Goal: Task Accomplishment & Management: Complete application form

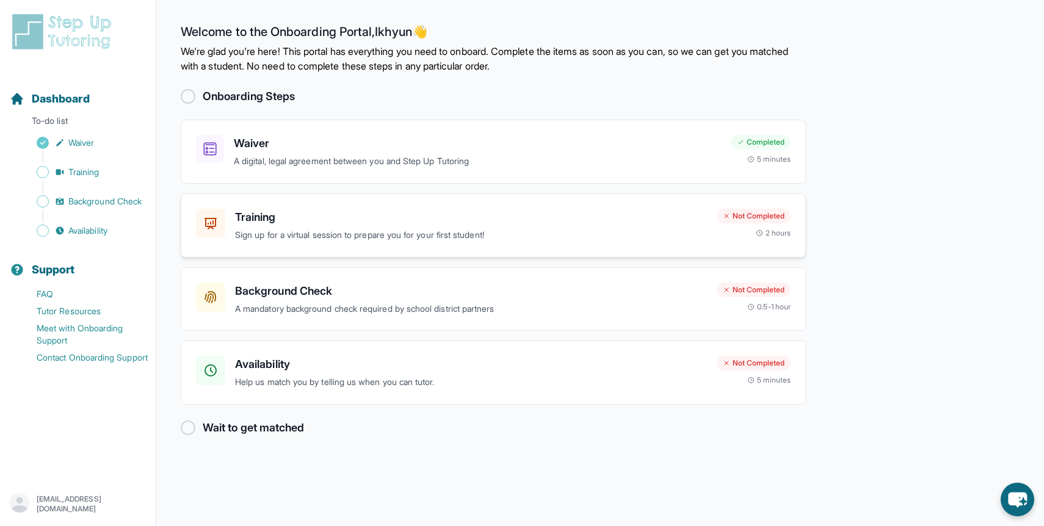
click at [392, 215] on h3 "Training" at bounding box center [471, 217] width 472 height 17
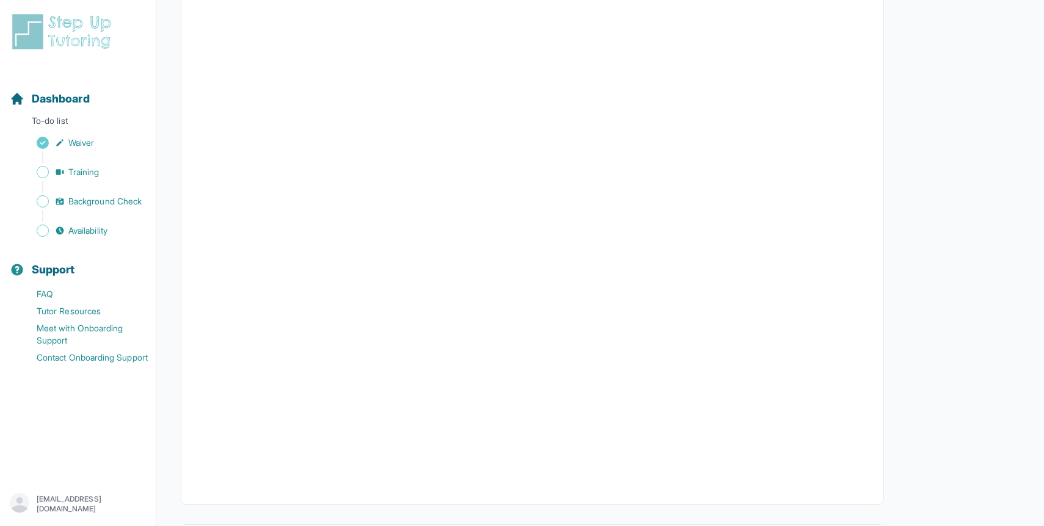
scroll to position [283, 0]
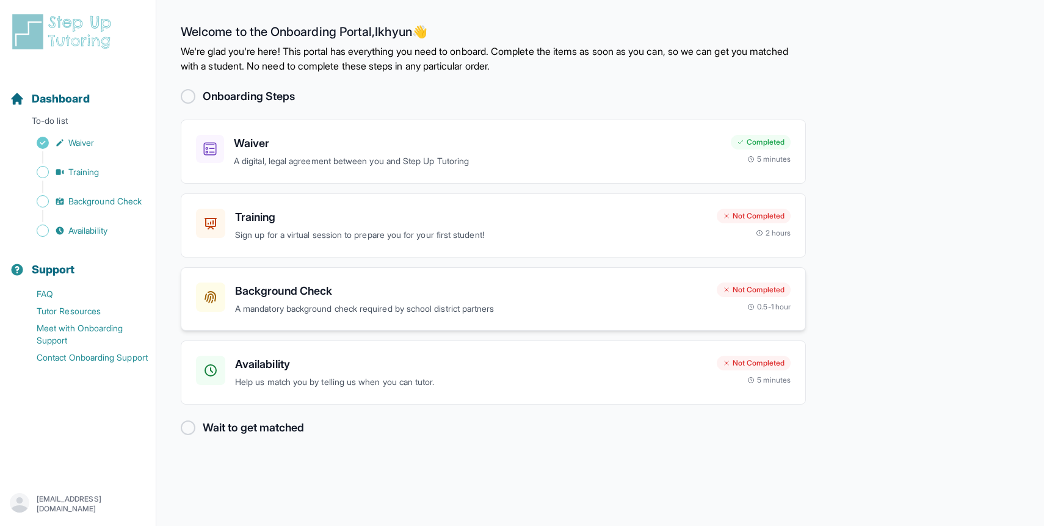
click at [328, 293] on h3 "Background Check" at bounding box center [471, 291] width 472 height 17
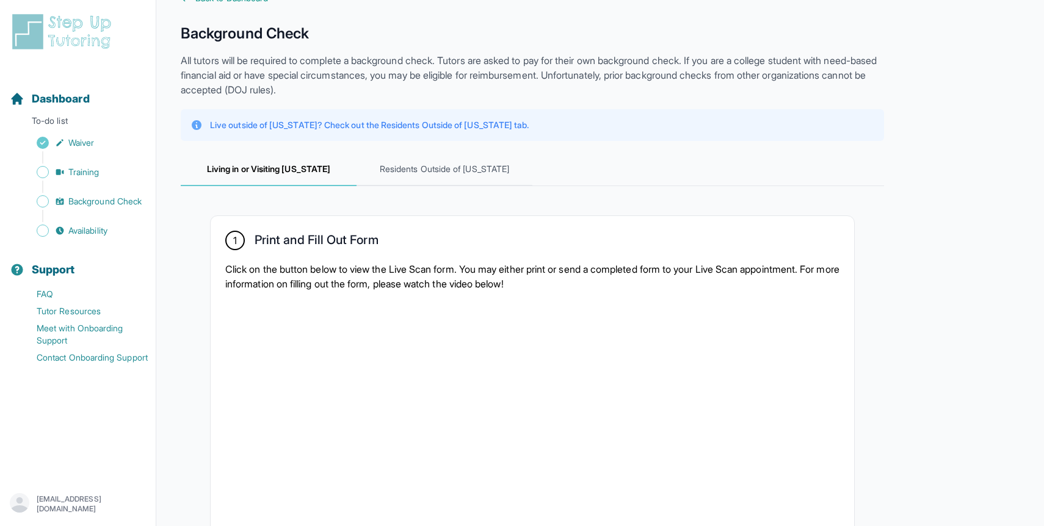
scroll to position [23, 0]
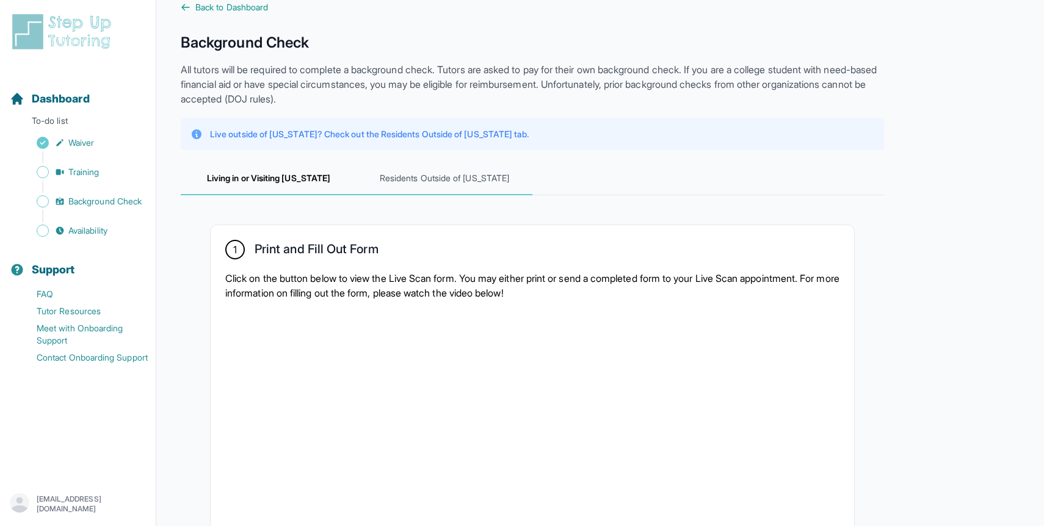
click at [438, 172] on span "Residents Outside of [US_STATE]" at bounding box center [445, 178] width 176 height 33
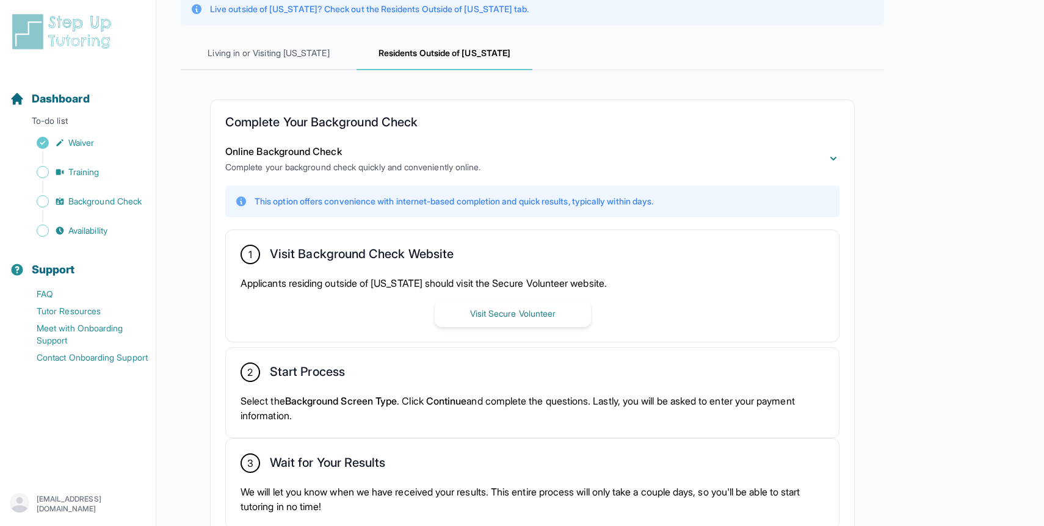
scroll to position [151, 0]
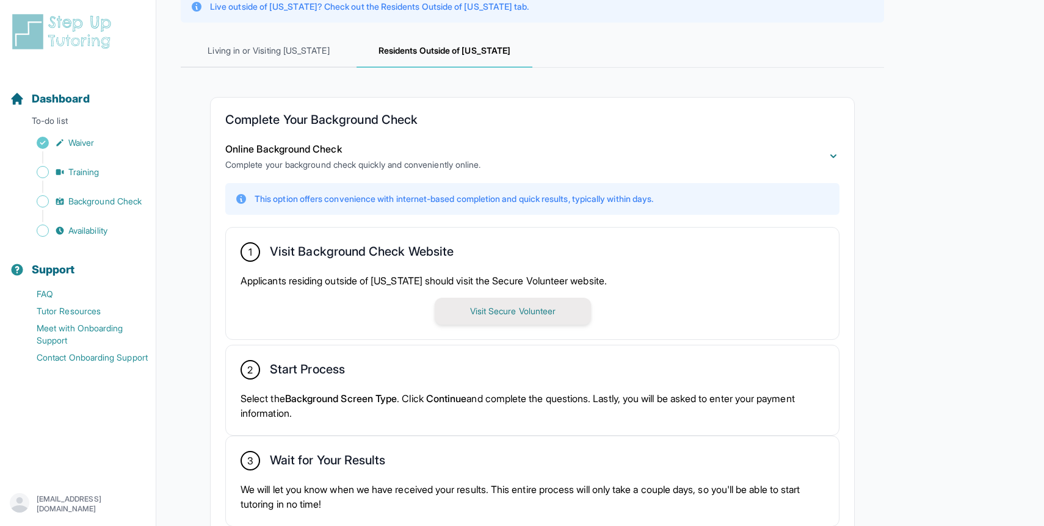
click at [457, 305] on button "Visit Secure Volunteer" at bounding box center [513, 311] width 156 height 27
click at [415, 284] on p "Applicants residing outside of [US_STATE] should visit the Secure Volunteer web…" at bounding box center [533, 281] width 584 height 15
click at [421, 282] on p "Applicants residing outside of [US_STATE] should visit the Secure Volunteer web…" at bounding box center [533, 281] width 584 height 15
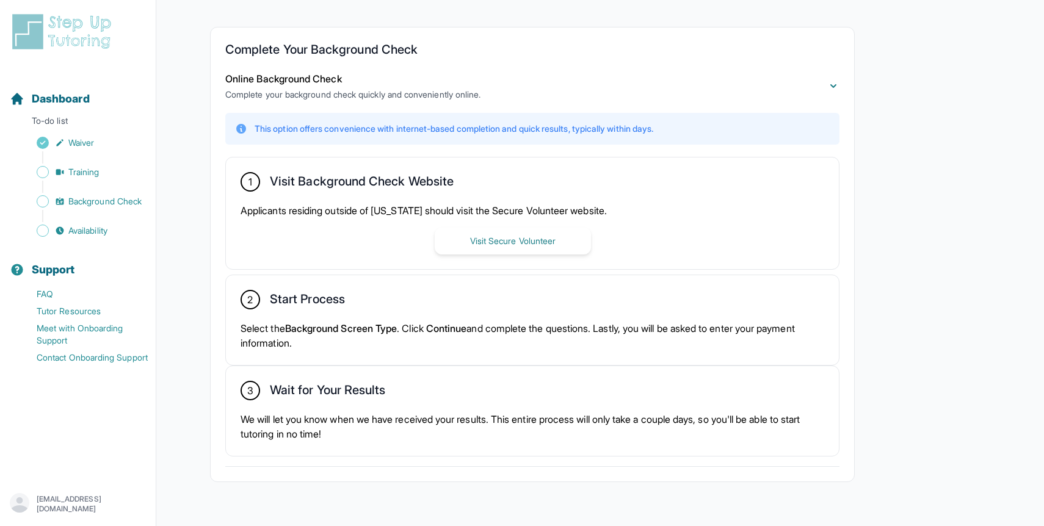
scroll to position [233, 0]
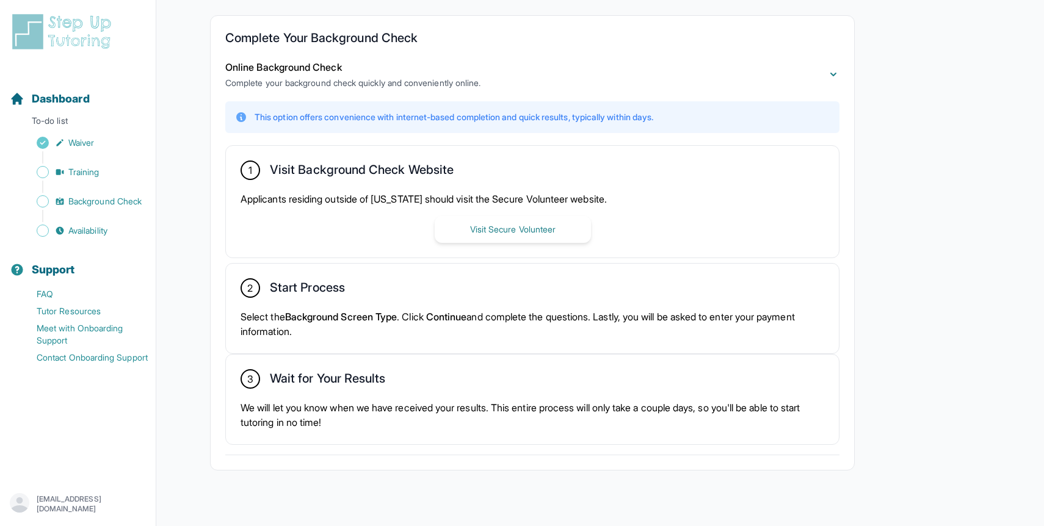
click at [379, 320] on span "Background Screen Type" at bounding box center [341, 317] width 112 height 12
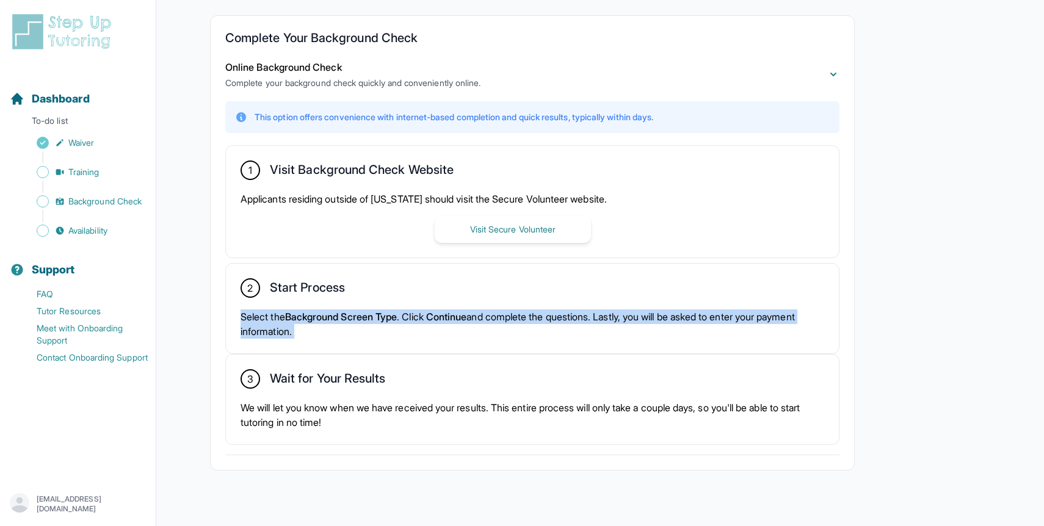
click at [379, 320] on span "Background Screen Type" at bounding box center [341, 317] width 112 height 12
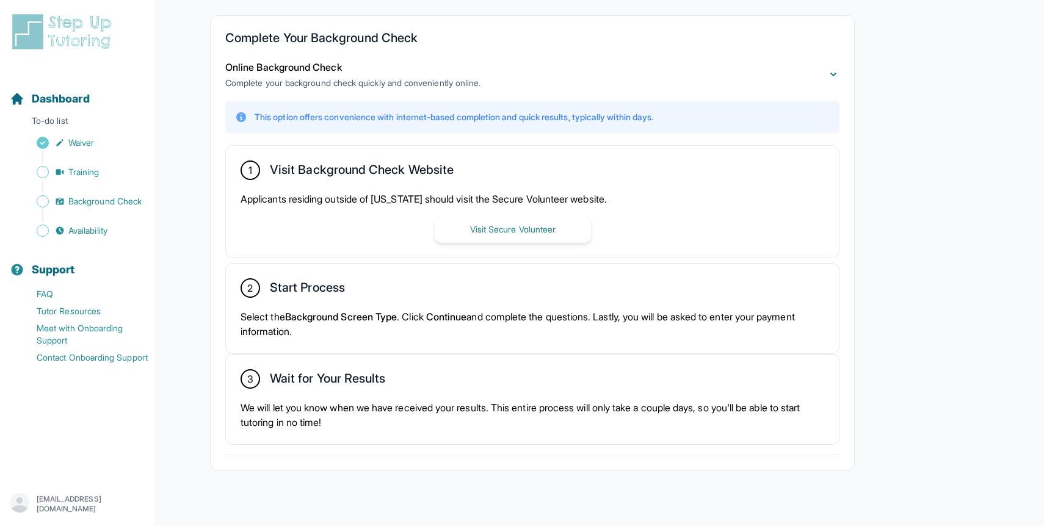
click at [437, 315] on p "Select the Background Screen Type . Click Continue and complete the questions. …" at bounding box center [533, 324] width 584 height 29
click at [433, 315] on p "Select the Background Screen Type . Click Continue and complete the questions. …" at bounding box center [533, 324] width 584 height 29
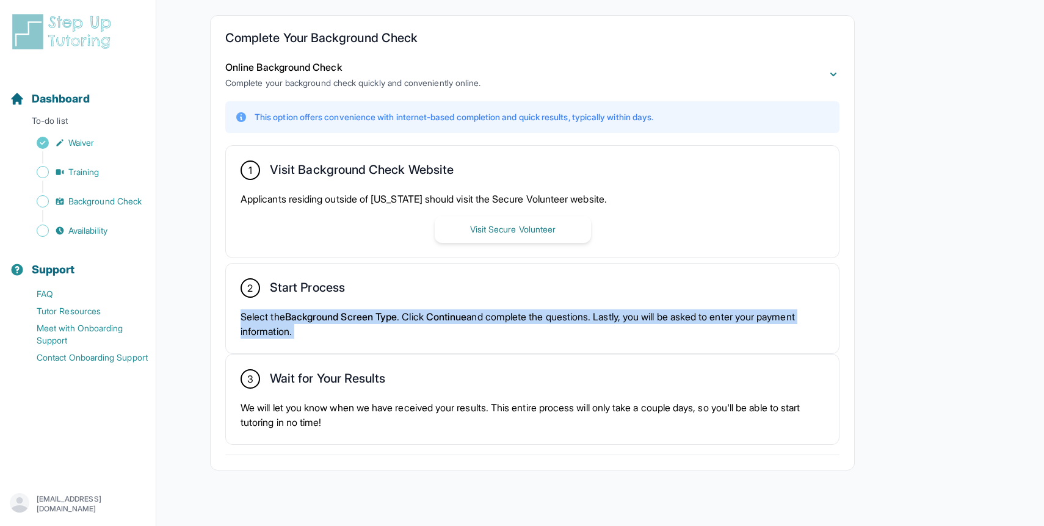
click at [433, 315] on p "Select the Background Screen Type . Click Continue and complete the questions. …" at bounding box center [533, 324] width 584 height 29
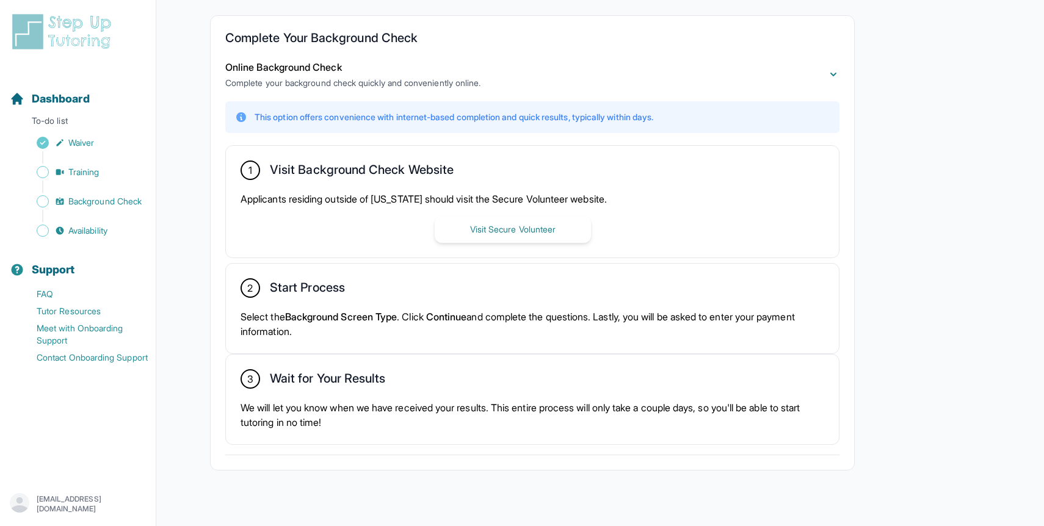
click at [433, 315] on p "Select the Background Screen Type . Click Continue and complete the questions. …" at bounding box center [533, 324] width 584 height 29
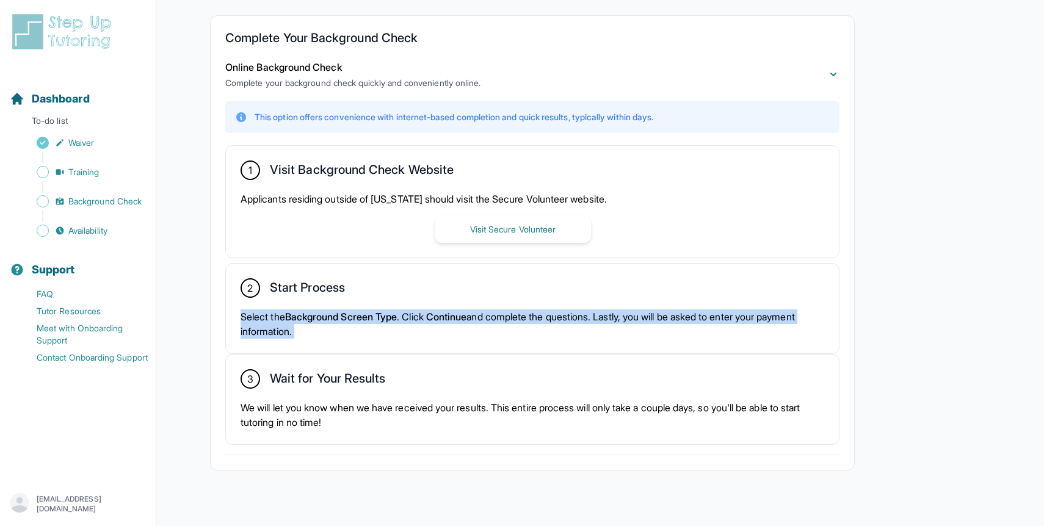
click at [420, 387] on div "3 Wait for Your Results" at bounding box center [533, 379] width 584 height 21
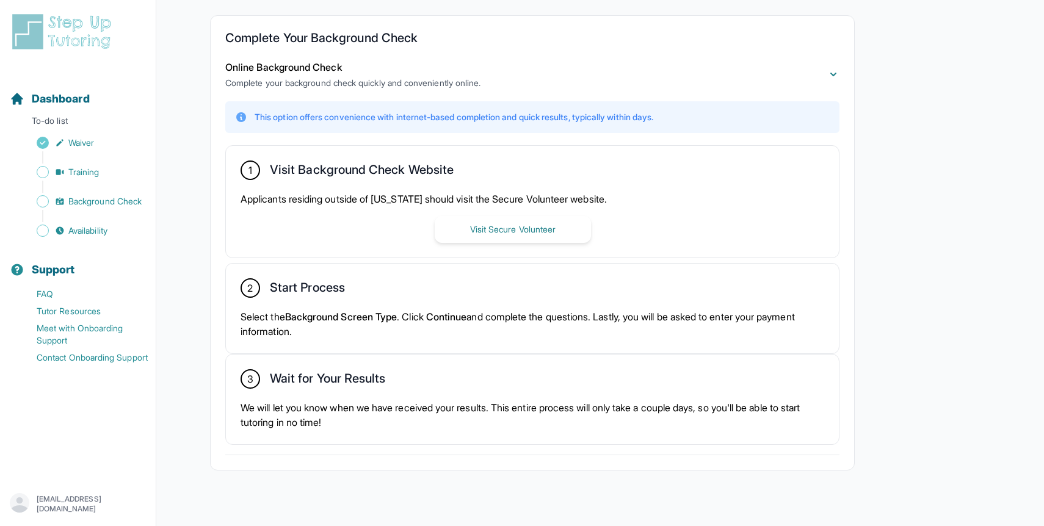
click at [420, 387] on div "3 Wait for Your Results" at bounding box center [533, 379] width 584 height 21
click at [487, 230] on button "Visit Secure Volunteer" at bounding box center [513, 229] width 156 height 27
click at [430, 406] on p "We will let you know when we have received your results. This entire process wi…" at bounding box center [533, 415] width 584 height 29
click at [451, 404] on p "We will let you know when we have received your results. This entire process wi…" at bounding box center [533, 415] width 584 height 29
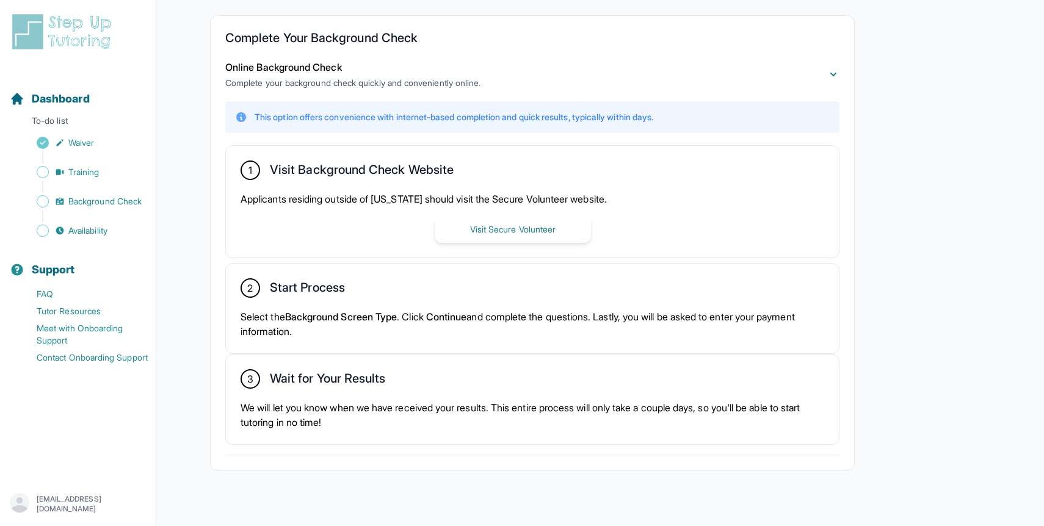
click at [451, 404] on p "We will let you know when we have received your results. This entire process wi…" at bounding box center [533, 415] width 584 height 29
click at [449, 404] on p "We will let you know when we have received your results. This entire process wi…" at bounding box center [533, 415] width 584 height 29
